Goal: Task Accomplishment & Management: Manage account settings

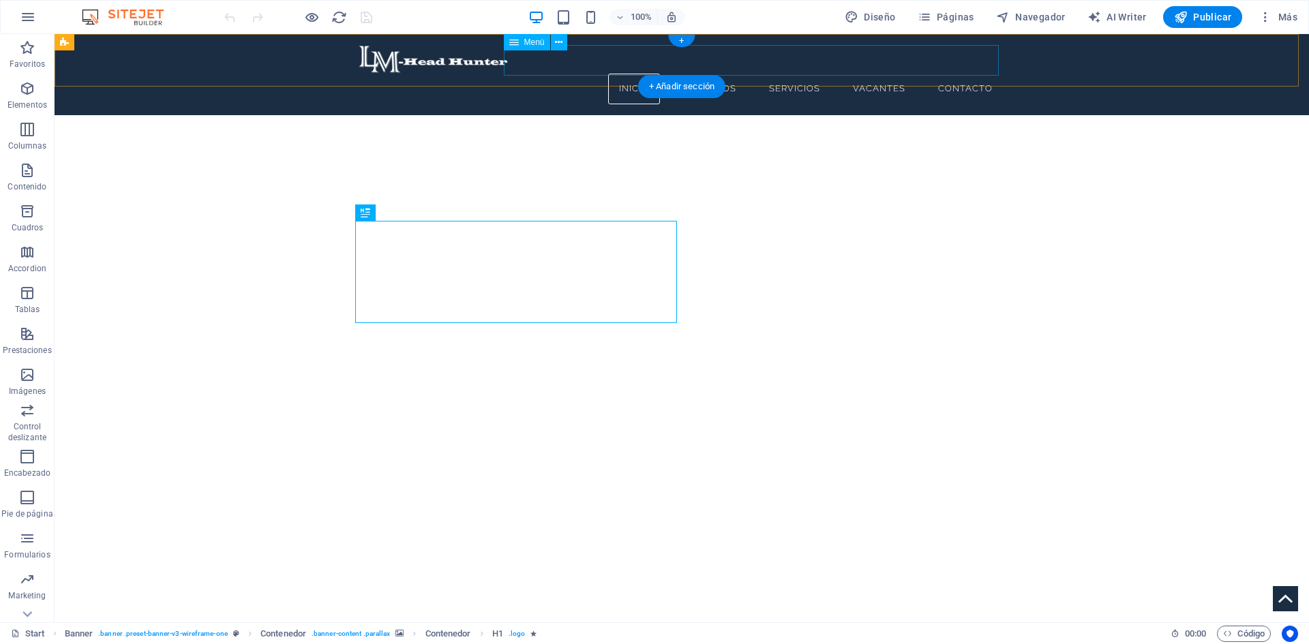
click at [710, 74] on nav "Inicio Nosotros Servicios Vacantes Contacto" at bounding box center [680, 89] width 645 height 31
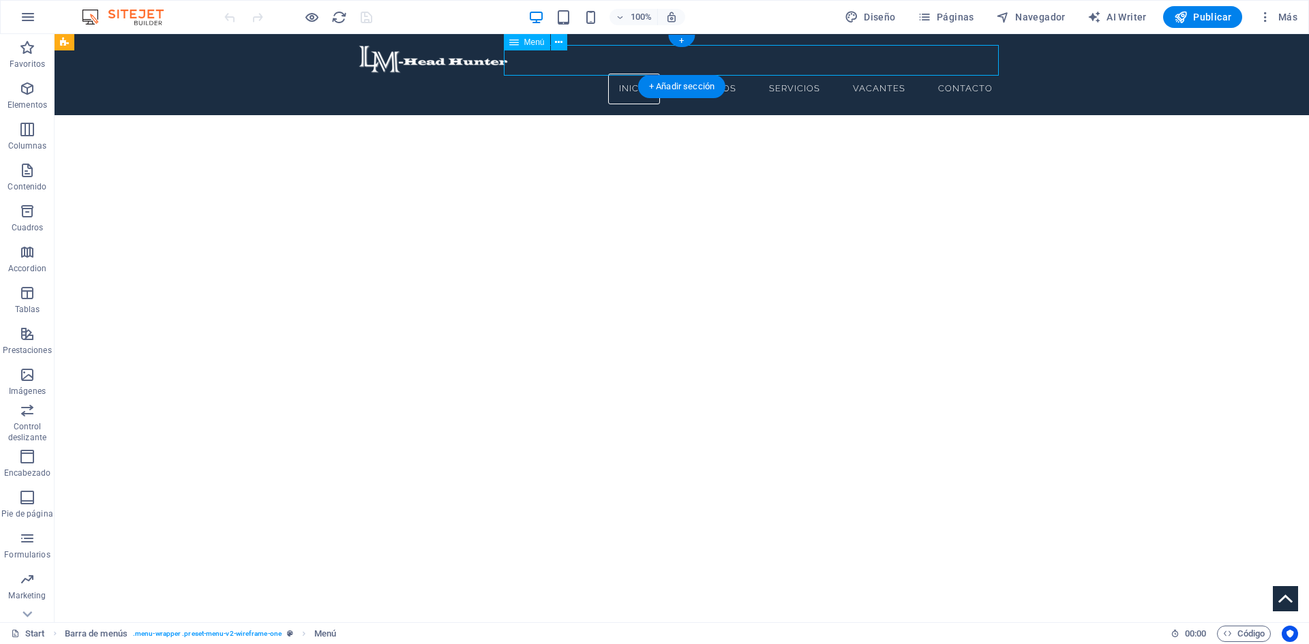
click at [710, 74] on nav "Inicio Nosotros Servicios Vacantes Contacto" at bounding box center [680, 89] width 645 height 31
select select
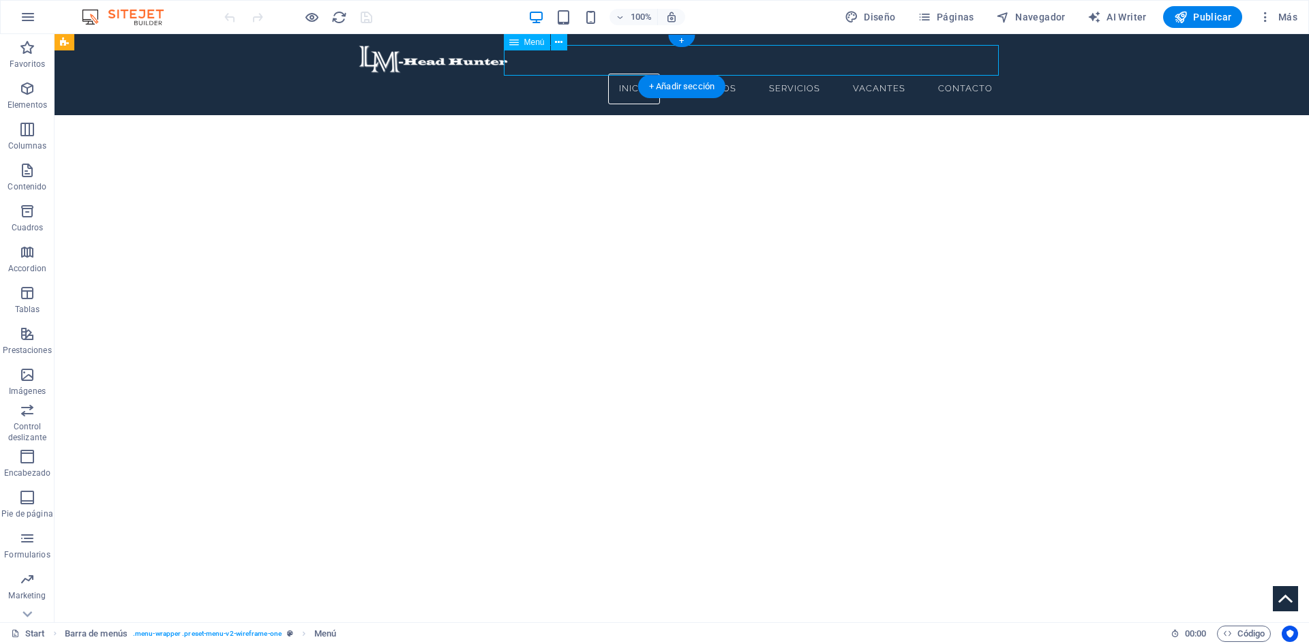
select select
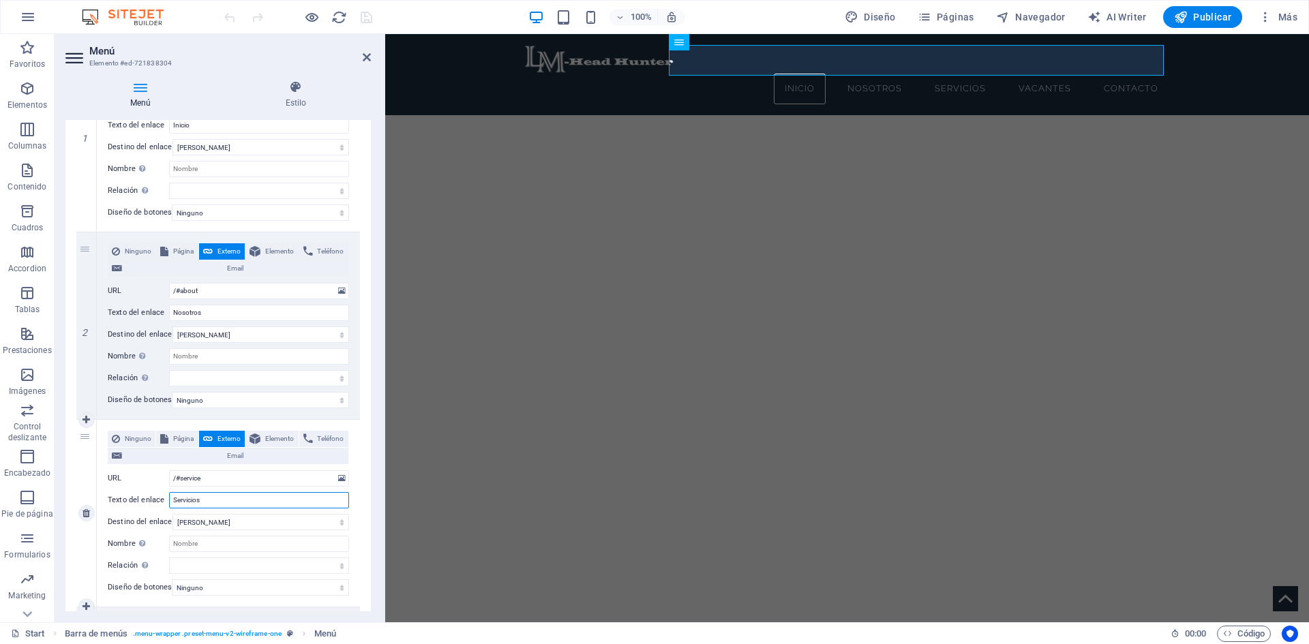
drag, startPoint x: 204, startPoint y: 498, endPoint x: 176, endPoint y: 498, distance: 28.6
click at [176, 498] on input "Servicios" at bounding box center [259, 500] width 180 height 16
type input "So"
select select
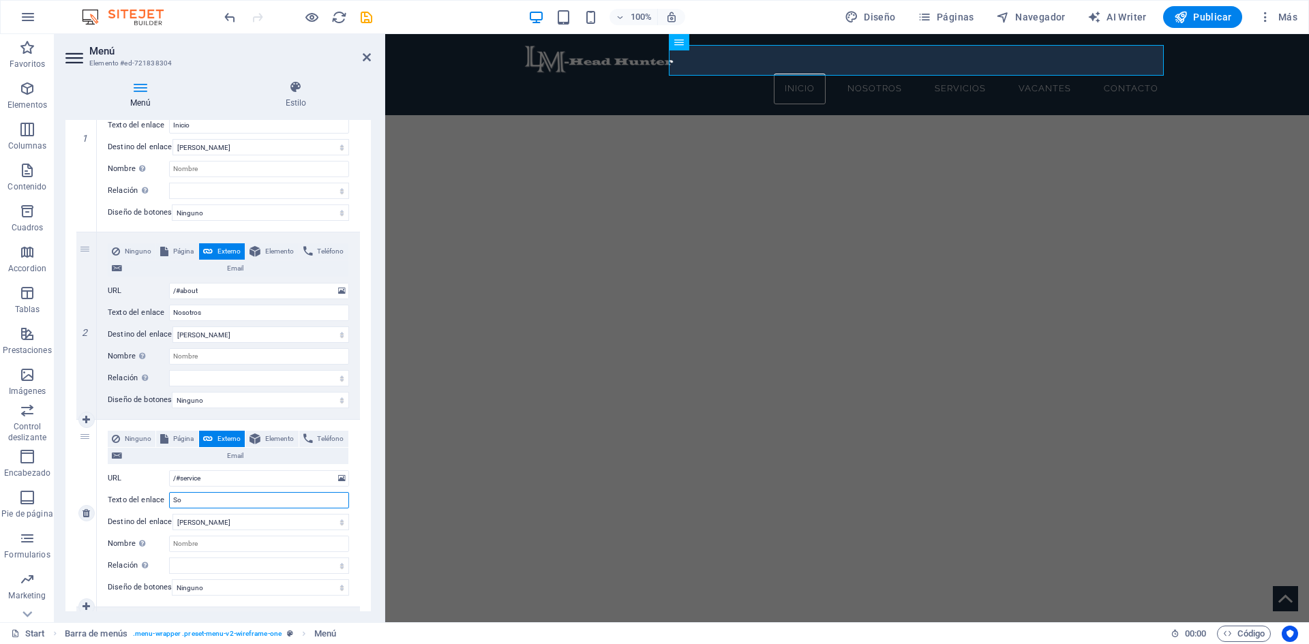
select select
type input "Soluciones"
select select
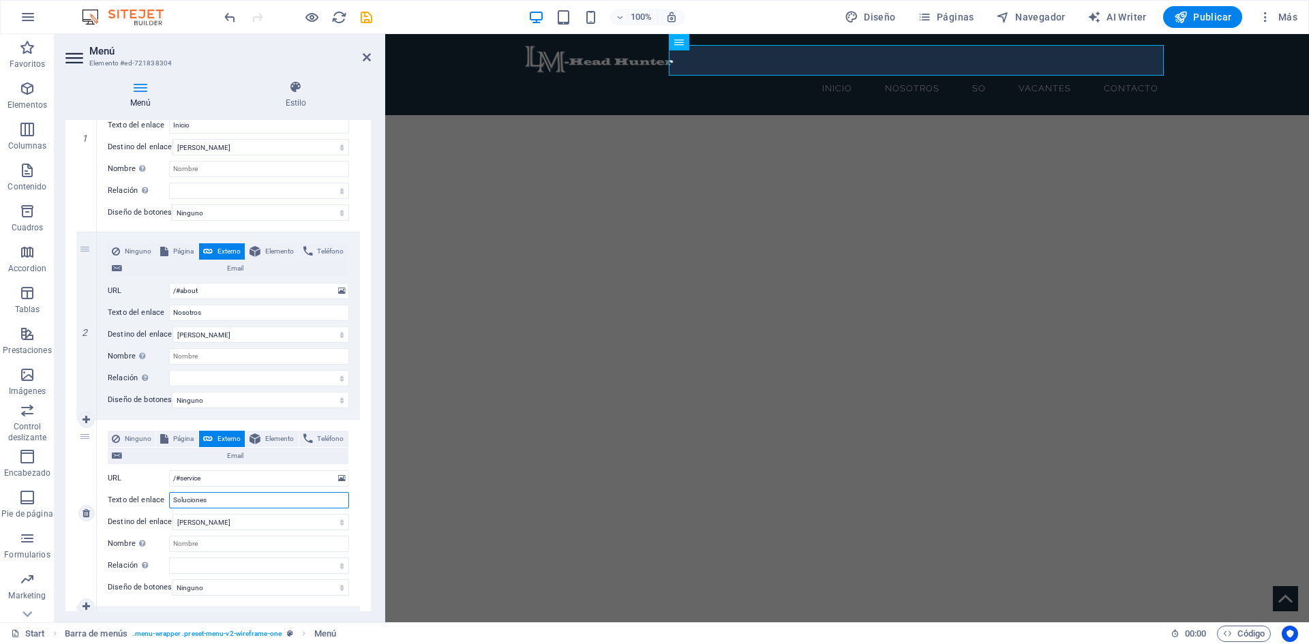
select select
type input "Soluciones"
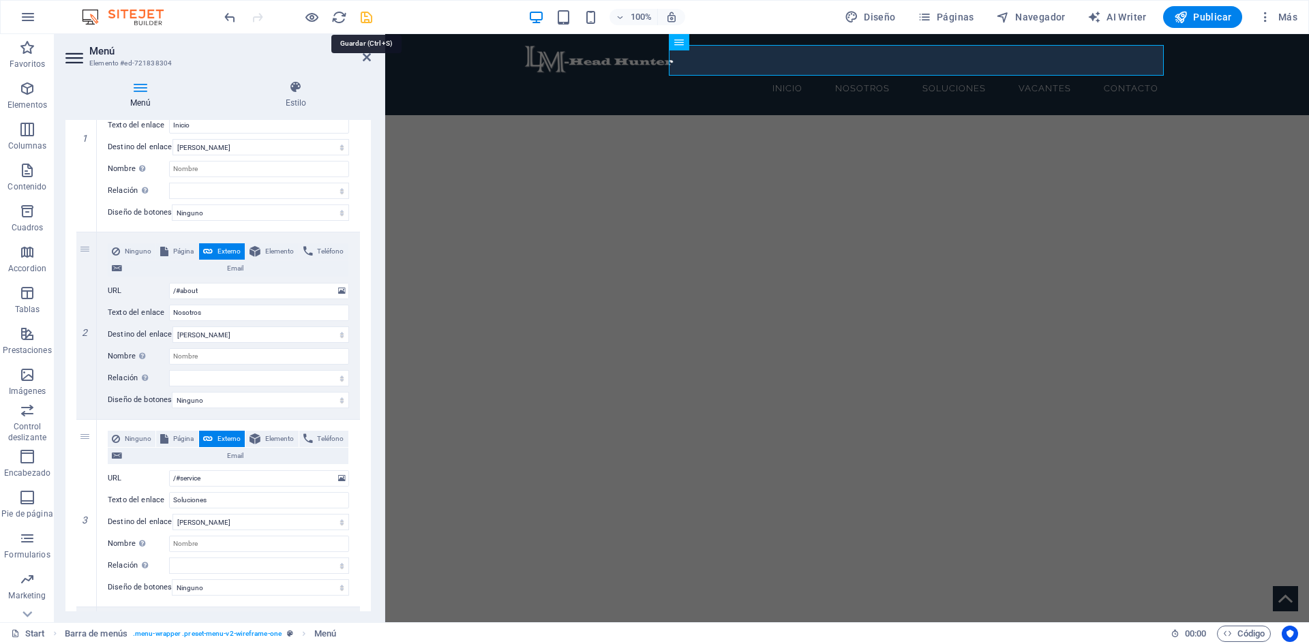
click at [363, 23] on icon "save" at bounding box center [366, 18] width 16 height 16
checkbox input "false"
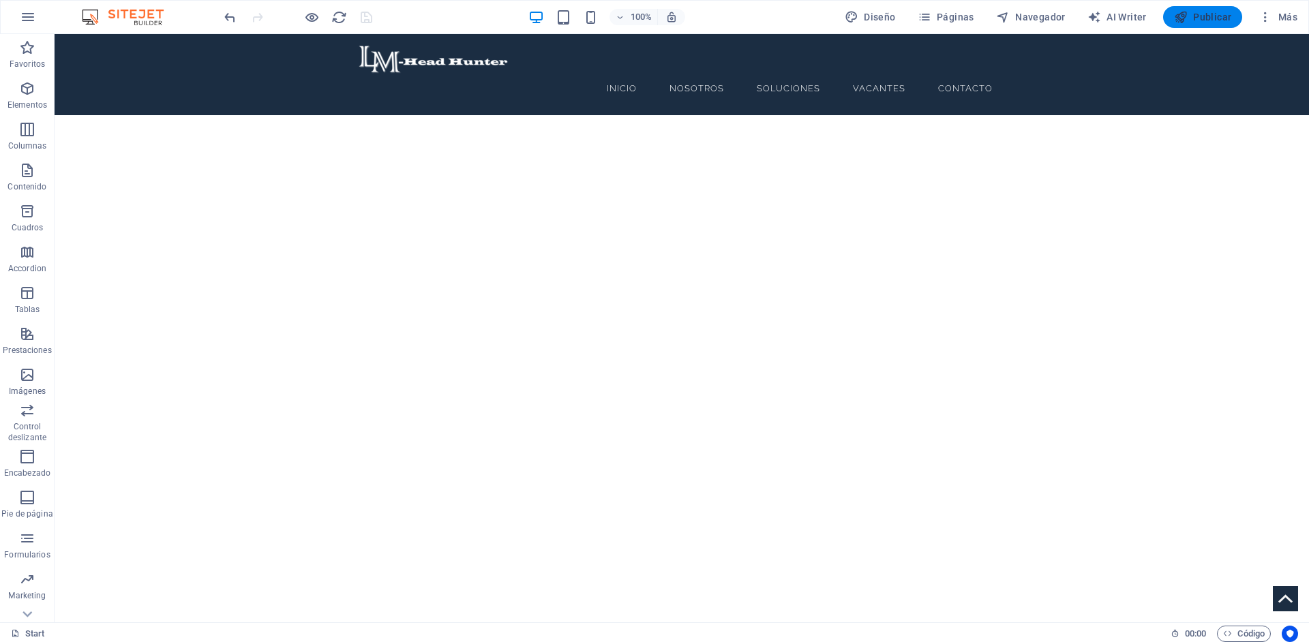
click at [1214, 19] on span "Publicar" at bounding box center [1203, 17] width 58 height 14
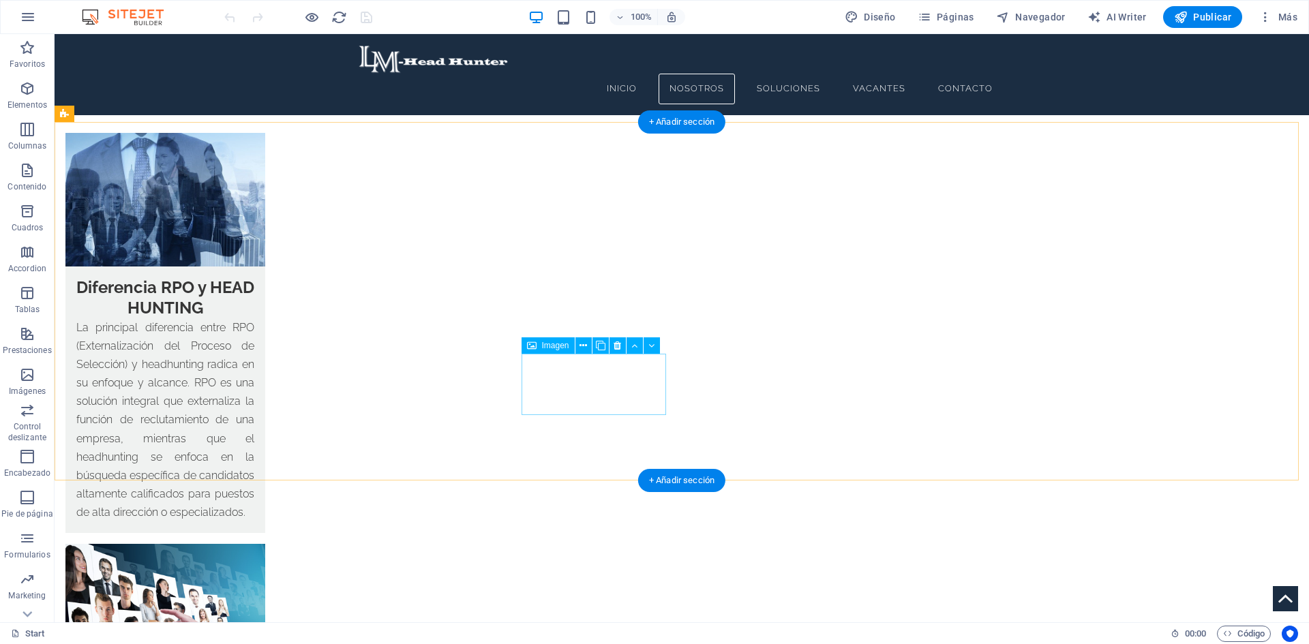
scroll to position [2590, 0]
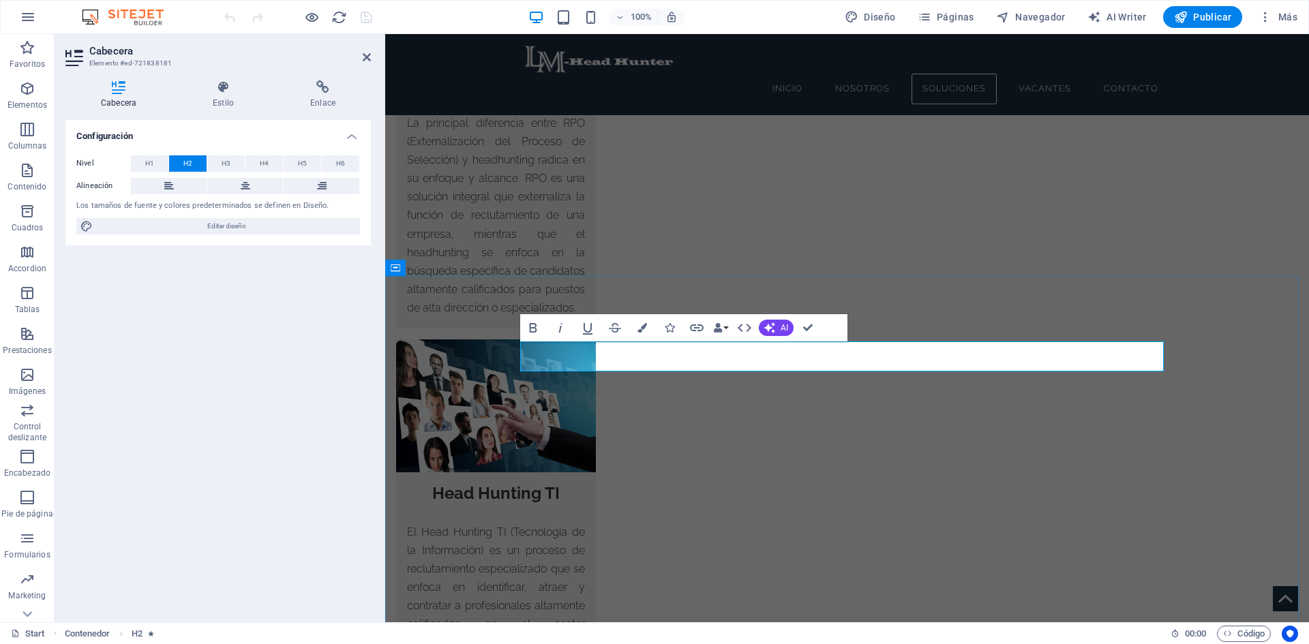
drag, startPoint x: 649, startPoint y: 358, endPoint x: 536, endPoint y: 369, distance: 114.3
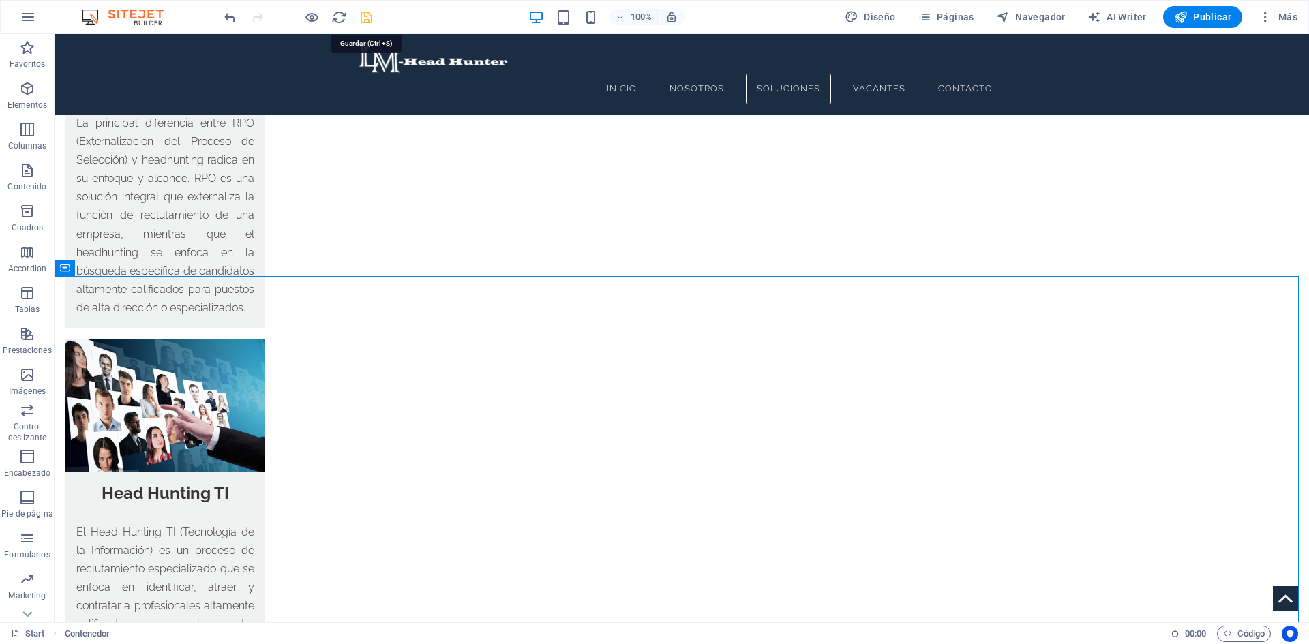
click at [369, 18] on icon "save" at bounding box center [366, 18] width 16 height 16
checkbox input "false"
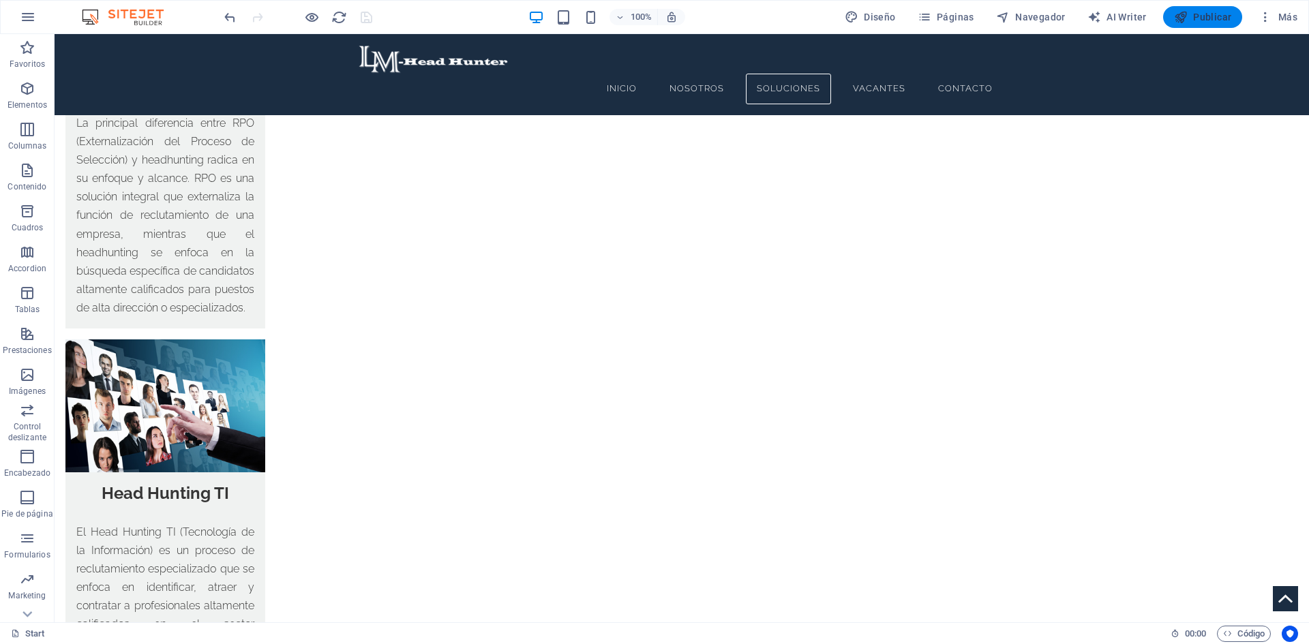
click at [1214, 12] on span "Publicar" at bounding box center [1203, 17] width 58 height 14
